Goal: Task Accomplishment & Management: Manage account settings

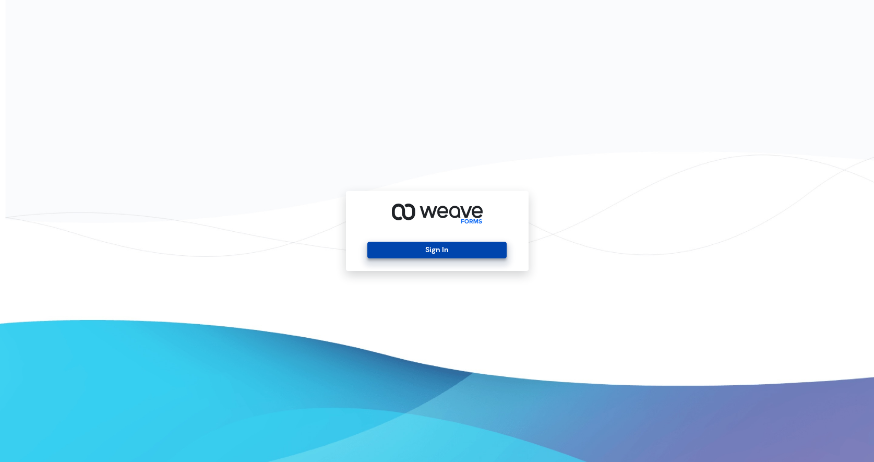
click at [461, 250] on button "Sign In" at bounding box center [436, 250] width 139 height 17
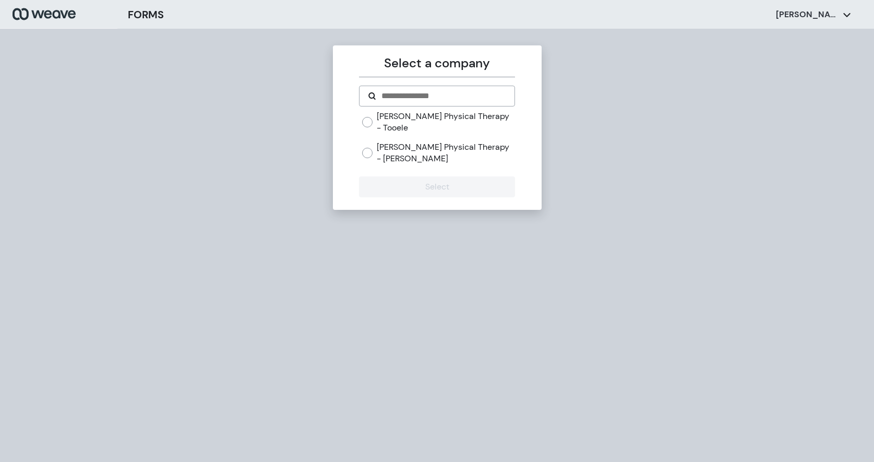
drag, startPoint x: 431, startPoint y: 147, endPoint x: 418, endPoint y: 157, distance: 16.7
click at [431, 147] on label "[PERSON_NAME] Physical Therapy - [PERSON_NAME]" at bounding box center [446, 152] width 138 height 22
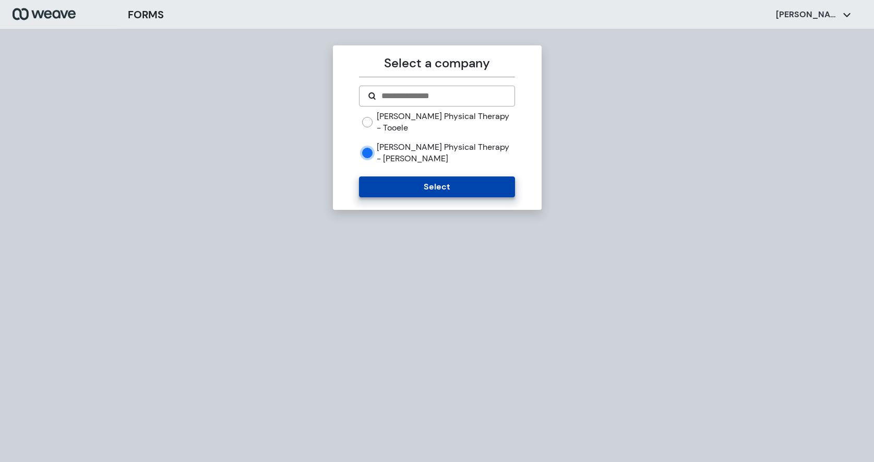
click at [397, 176] on button "Select" at bounding box center [437, 186] width 156 height 21
